Goal: Find specific page/section: Find specific page/section

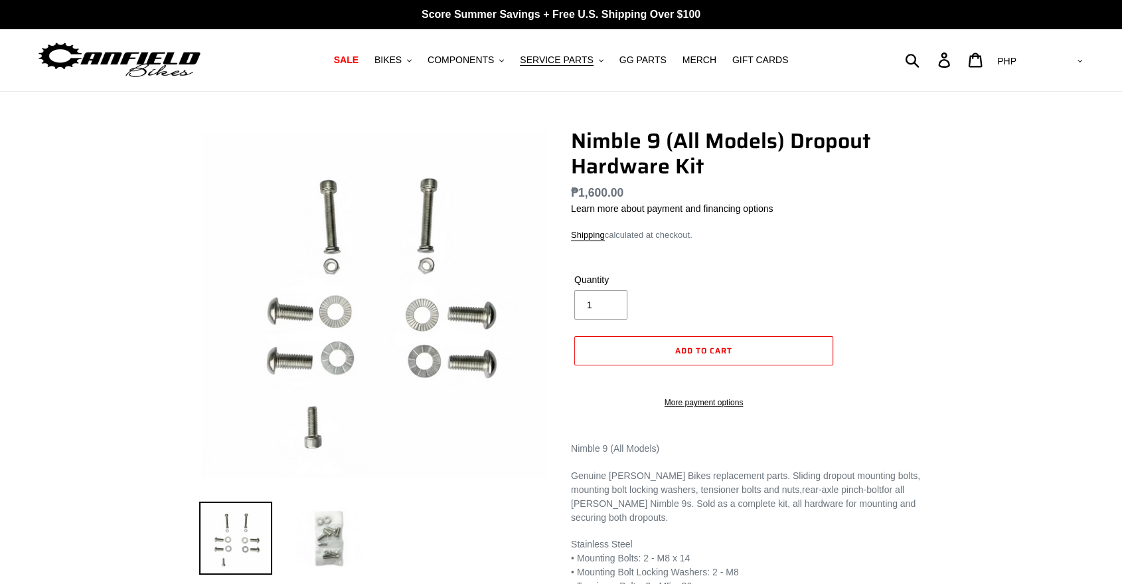
click at [327, 560] on img at bounding box center [328, 537] width 73 height 73
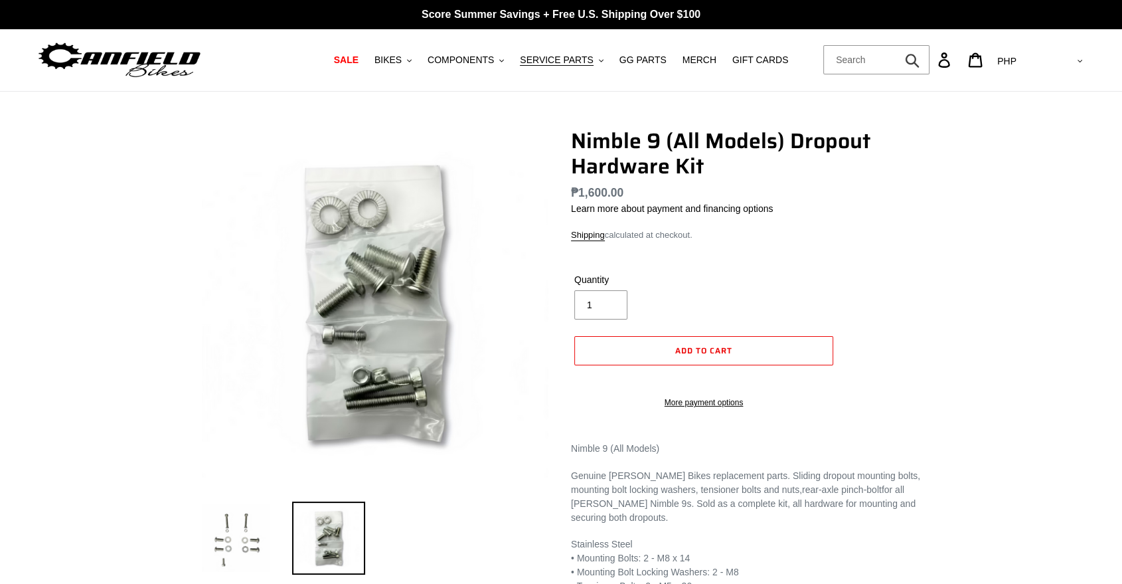
click at [929, 57] on form "Submit" at bounding box center [876, 59] width 106 height 29
type input "cbf"
click at [897, 45] on button "Submit" at bounding box center [913, 59] width 33 height 29
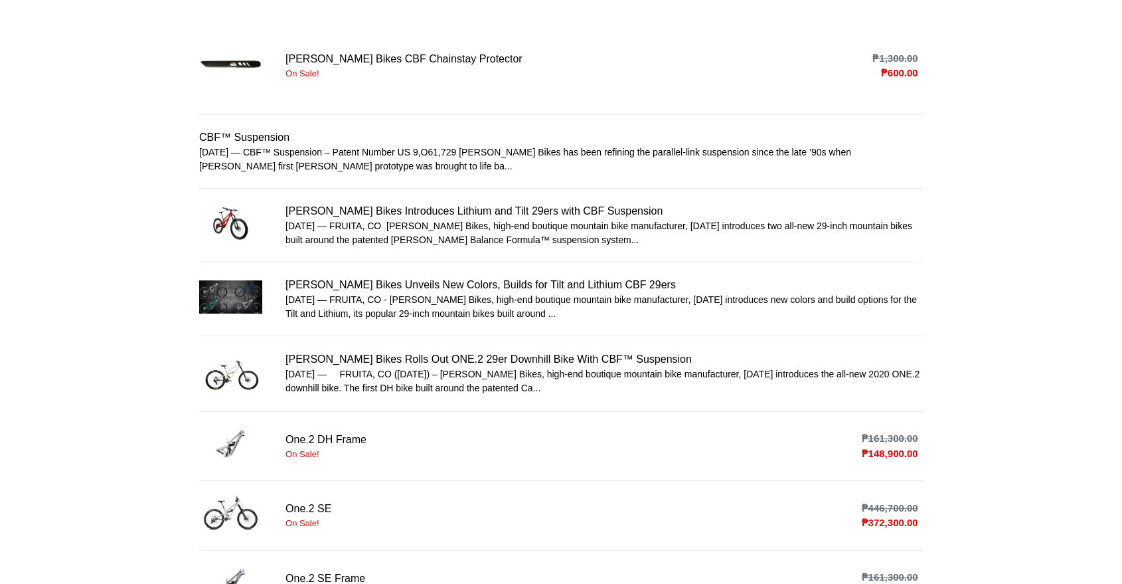
scroll to position [170, 0]
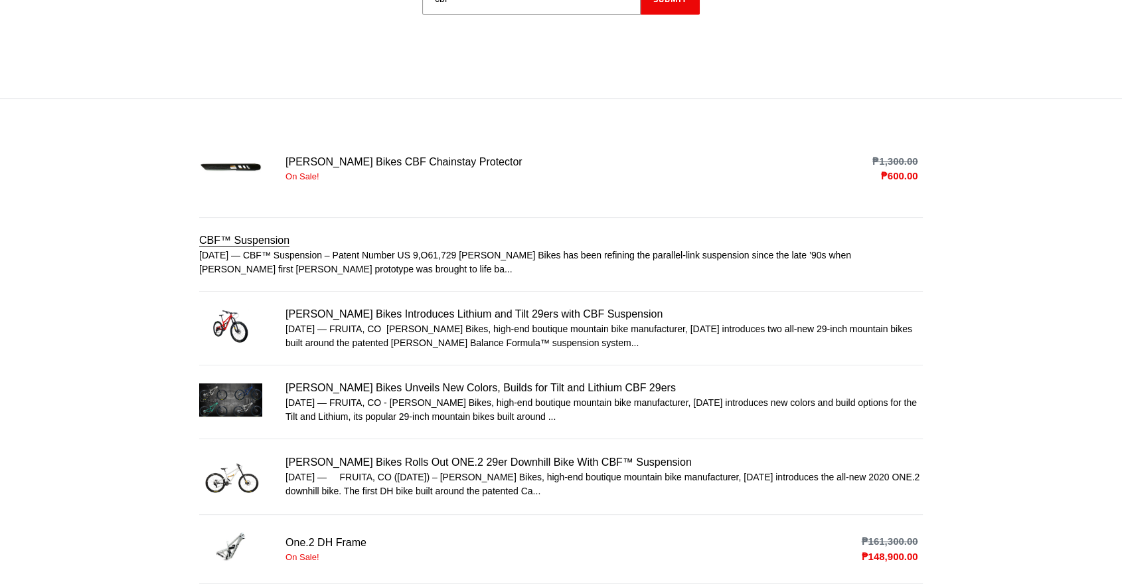
click at [403, 259] on link "CBF™ Suspension" at bounding box center [561, 254] width 724 height 44
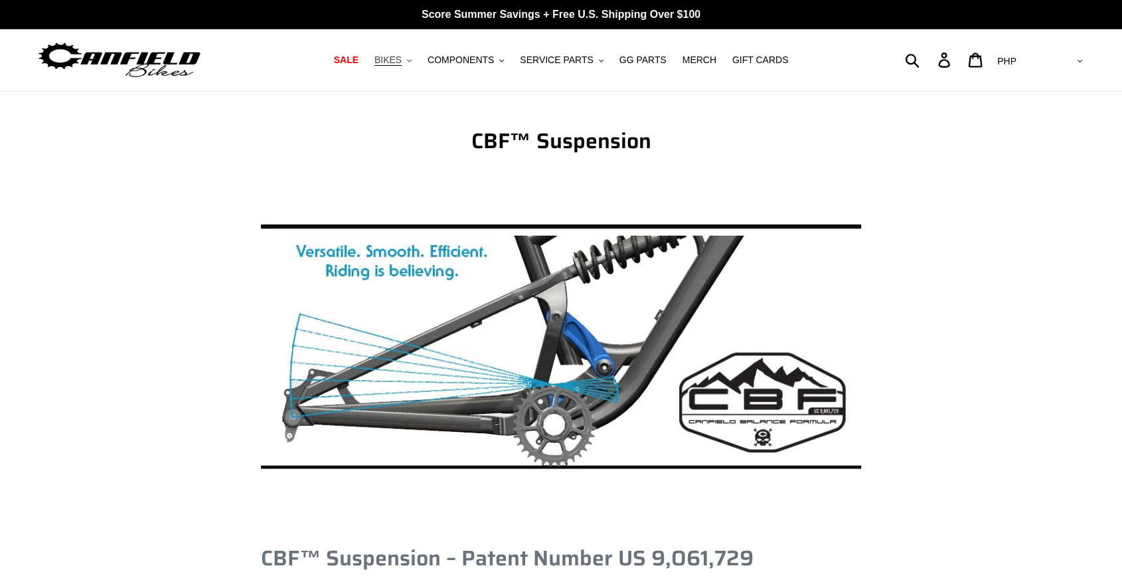
click at [418, 62] on button "BIKES .cls-1{fill:#231f20}" at bounding box center [393, 60] width 50 height 18
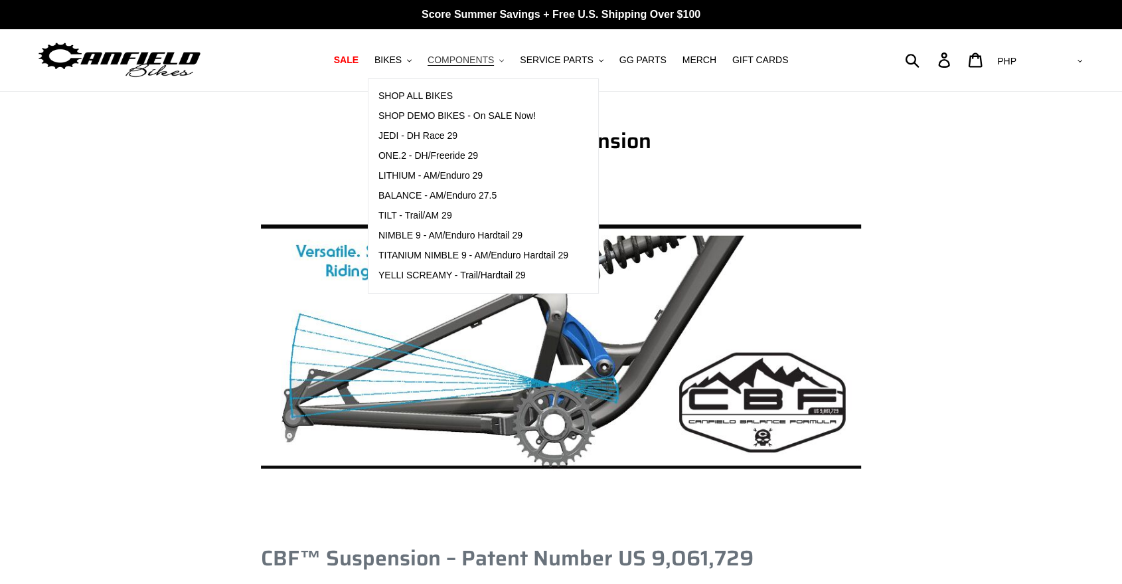
click at [445, 60] on span "COMPONENTS" at bounding box center [461, 59] width 66 height 11
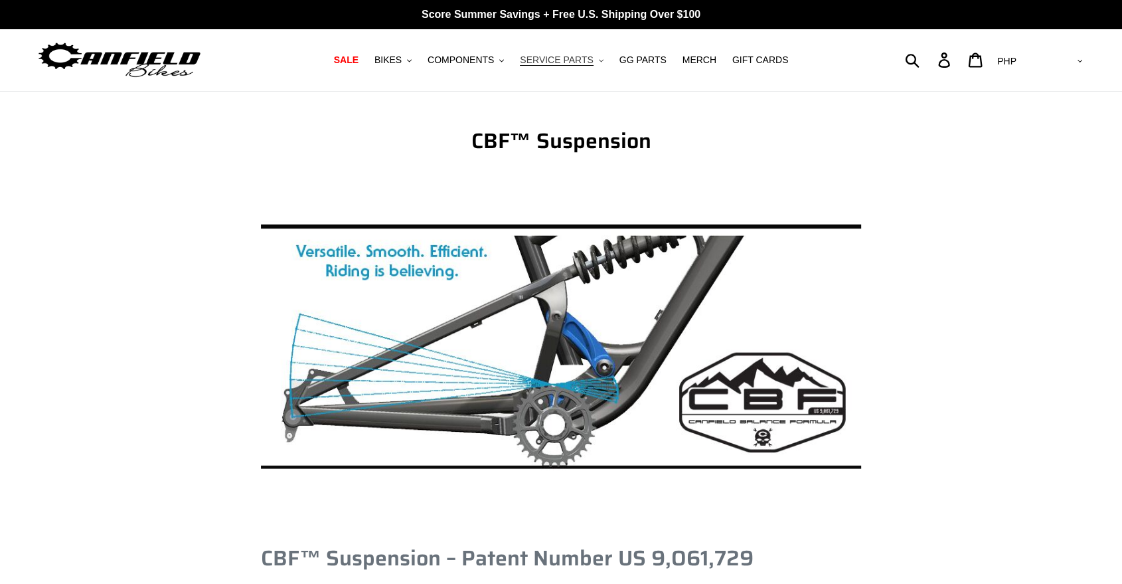
click at [548, 60] on span "SERVICE PARTS" at bounding box center [556, 59] width 73 height 11
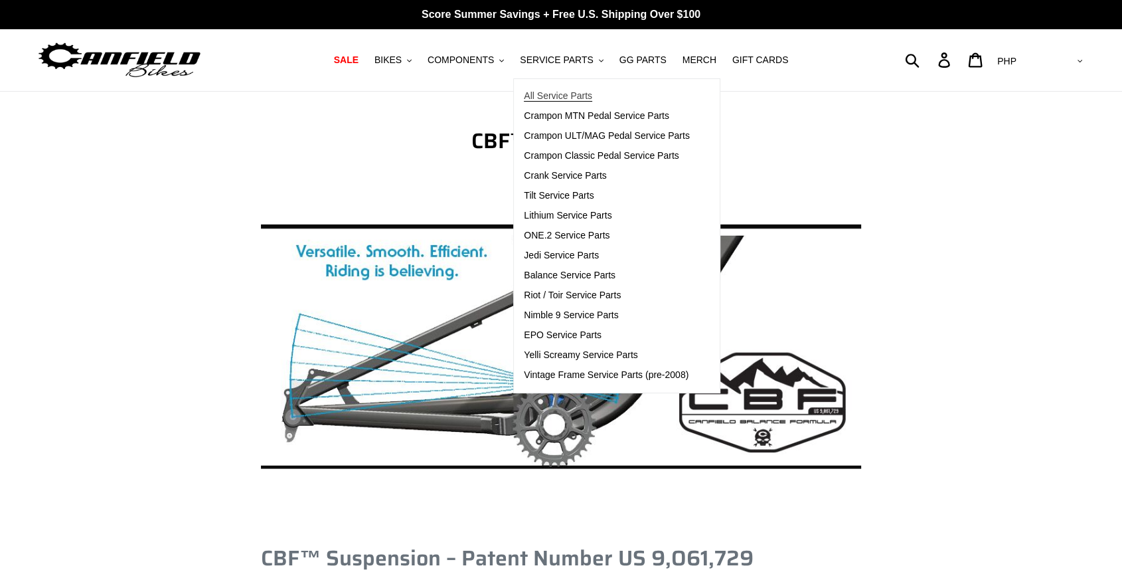
click at [544, 91] on span "All Service Parts" at bounding box center [558, 95] width 68 height 11
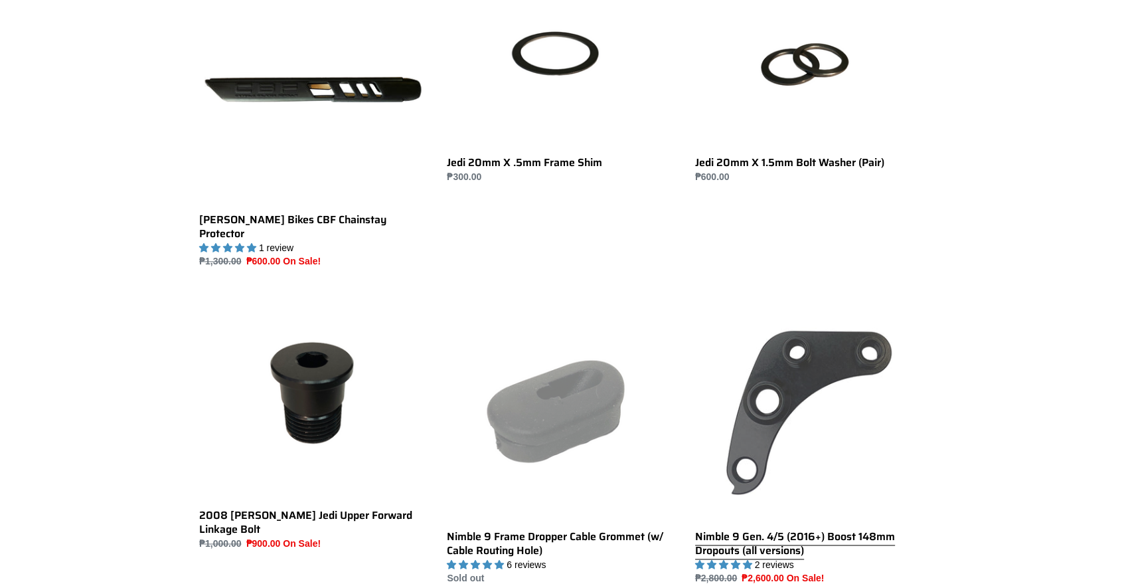
scroll to position [1549, 0]
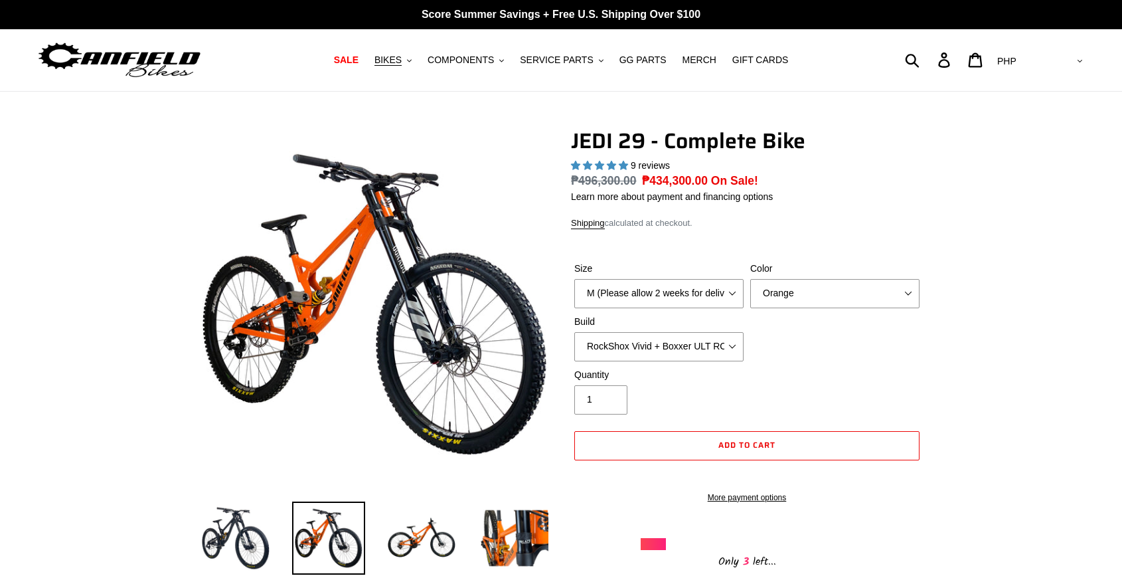
select select "highest-rating"
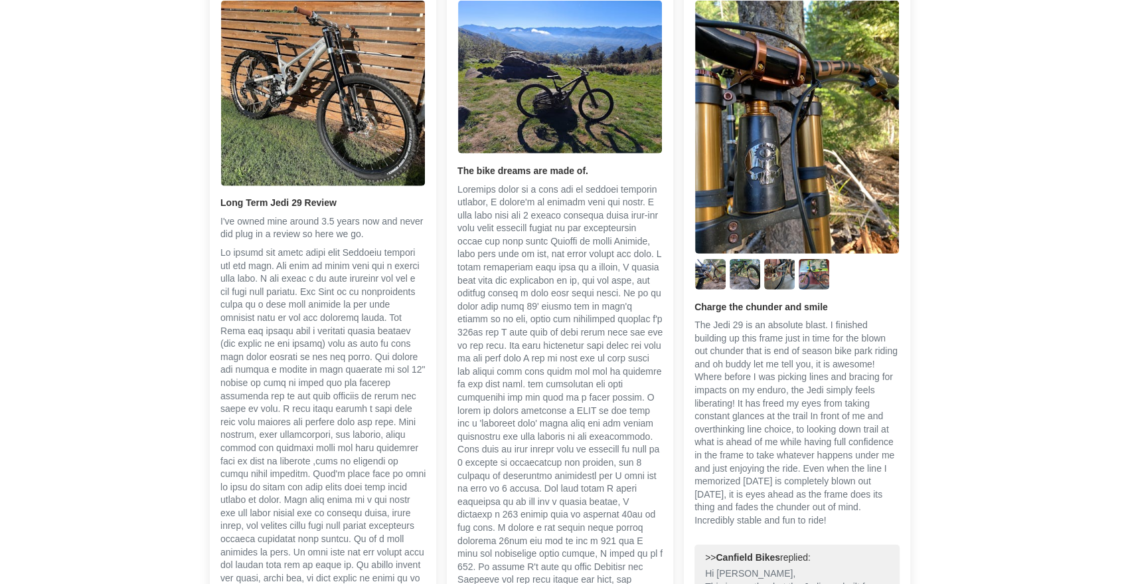
scroll to position [3688, 0]
